Goal: Navigation & Orientation: Find specific page/section

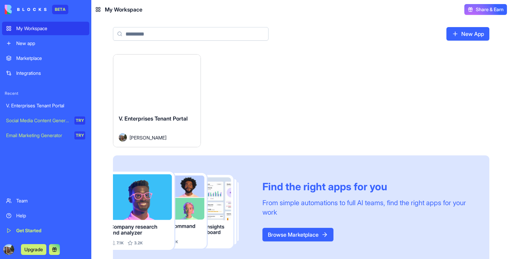
click at [161, 86] on button "Launch" at bounding box center [156, 82] width 51 height 14
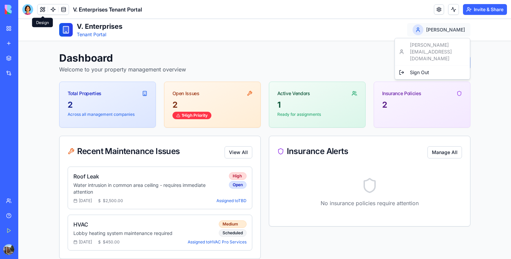
click at [42, 9] on button at bounding box center [43, 9] width 10 height 10
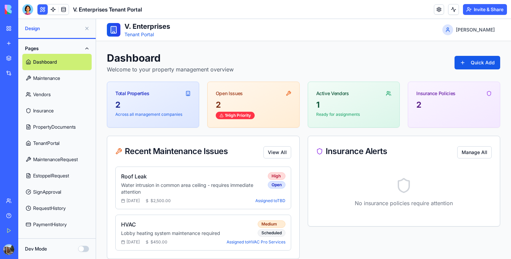
click at [52, 78] on link "Maintenance" at bounding box center [56, 78] width 69 height 16
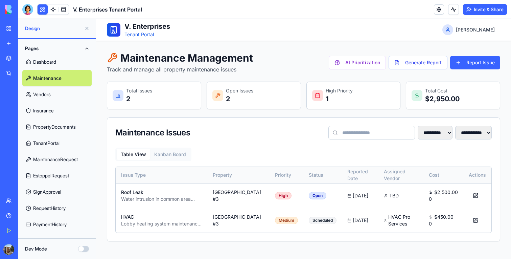
click at [53, 97] on link "Vendors" at bounding box center [56, 94] width 69 height 16
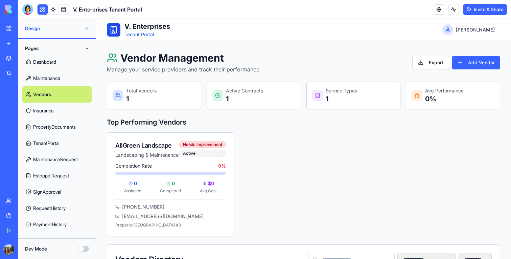
click at [56, 113] on link "Insurance" at bounding box center [56, 110] width 69 height 16
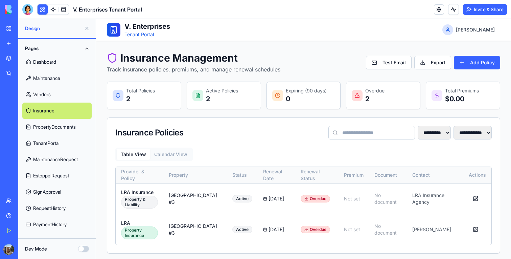
click at [59, 125] on link "PropertyDocuments" at bounding box center [56, 127] width 69 height 16
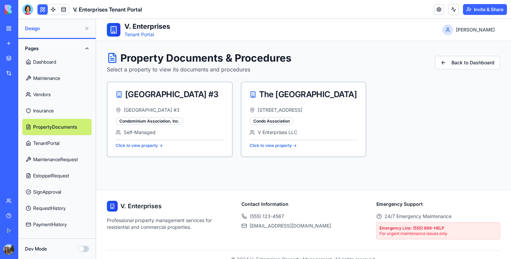
click at [59, 138] on link "TenantPortal" at bounding box center [56, 143] width 69 height 16
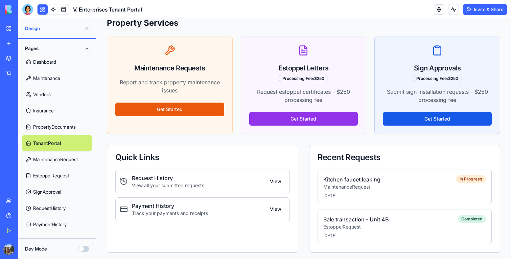
scroll to position [177, 0]
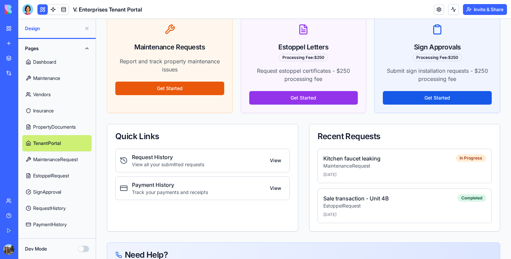
click at [69, 159] on link "MaintenanceRequest" at bounding box center [56, 159] width 69 height 16
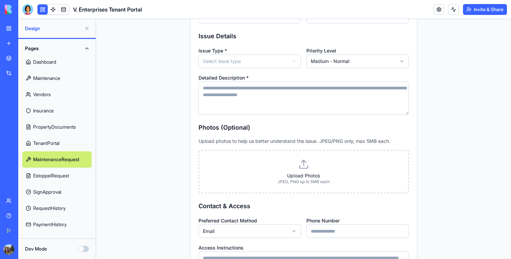
click at [66, 182] on link "EstoppelRequest" at bounding box center [56, 175] width 69 height 16
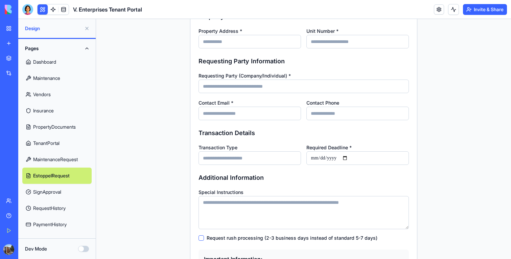
click at [60, 195] on link "SignApproval" at bounding box center [56, 192] width 69 height 16
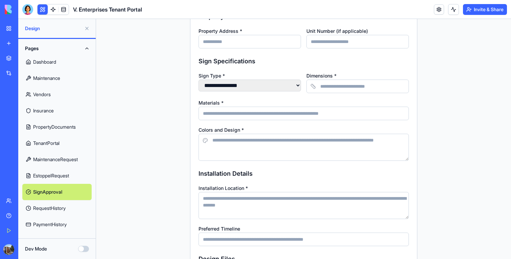
click at [61, 208] on link "RequestHistory" at bounding box center [56, 208] width 69 height 16
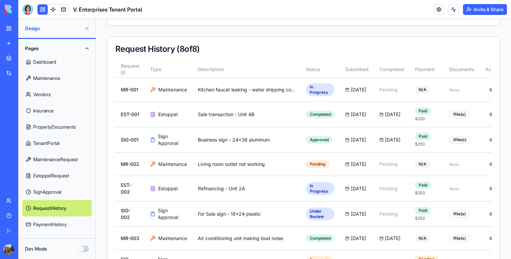
click at [61, 220] on link "PaymentHistory" at bounding box center [56, 224] width 69 height 16
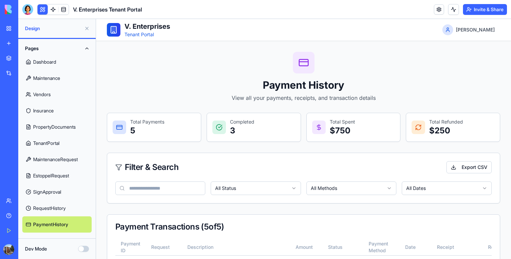
click at [61, 54] on link "Dashboard" at bounding box center [56, 62] width 69 height 16
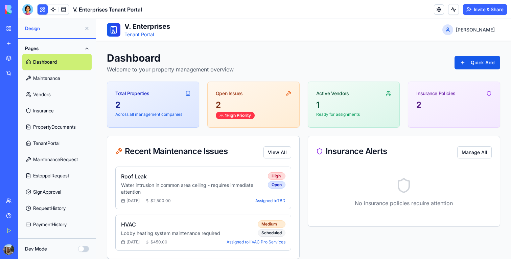
click at [44, 13] on button at bounding box center [43, 9] width 10 height 10
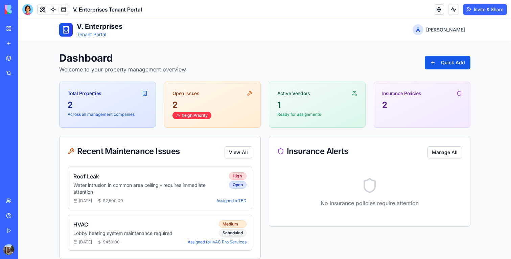
click at [6, 255] on div "Upgrade" at bounding box center [9, 249] width 14 height 19
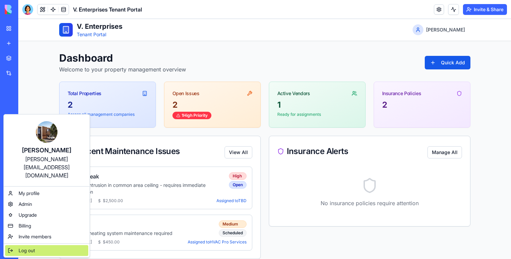
click at [22, 245] on div "Log out" at bounding box center [46, 250] width 83 height 11
